Goal: Information Seeking & Learning: Learn about a topic

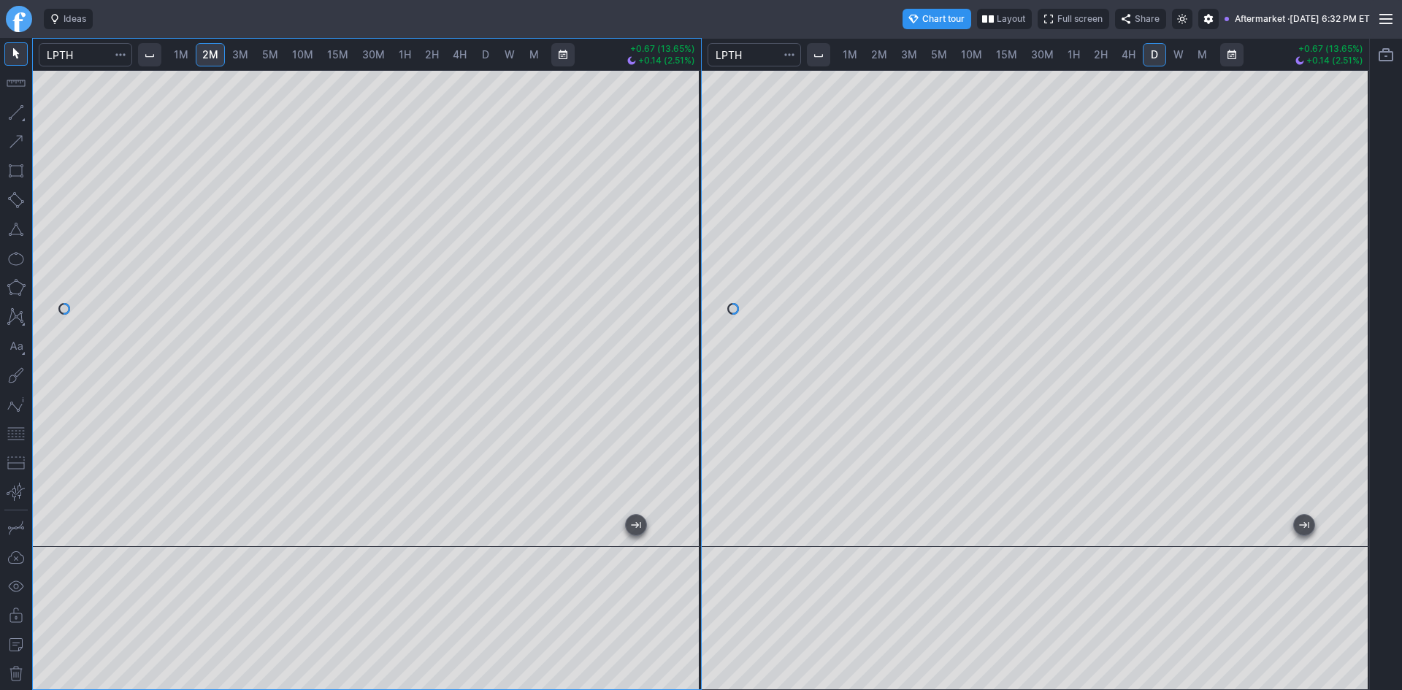
drag, startPoint x: 681, startPoint y: 248, endPoint x: 684, endPoint y: 215, distance: 33.0
click at [684, 215] on div at bounding box center [685, 305] width 31 height 440
drag, startPoint x: 680, startPoint y: 121, endPoint x: 674, endPoint y: 159, distance: 39.1
click at [674, 159] on div at bounding box center [685, 305] width 31 height 441
